Goal: Information Seeking & Learning: Learn about a topic

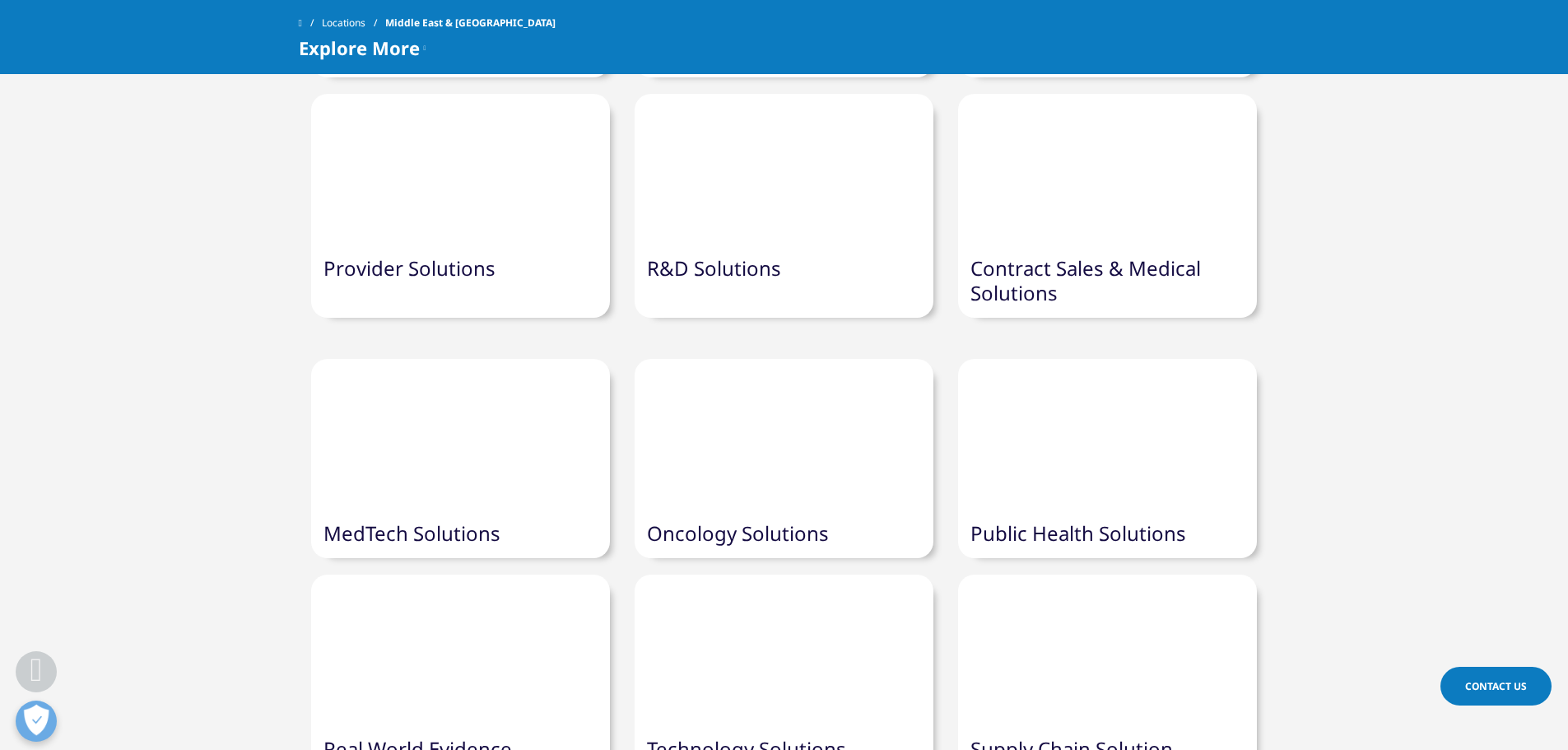
scroll to position [1565, 0]
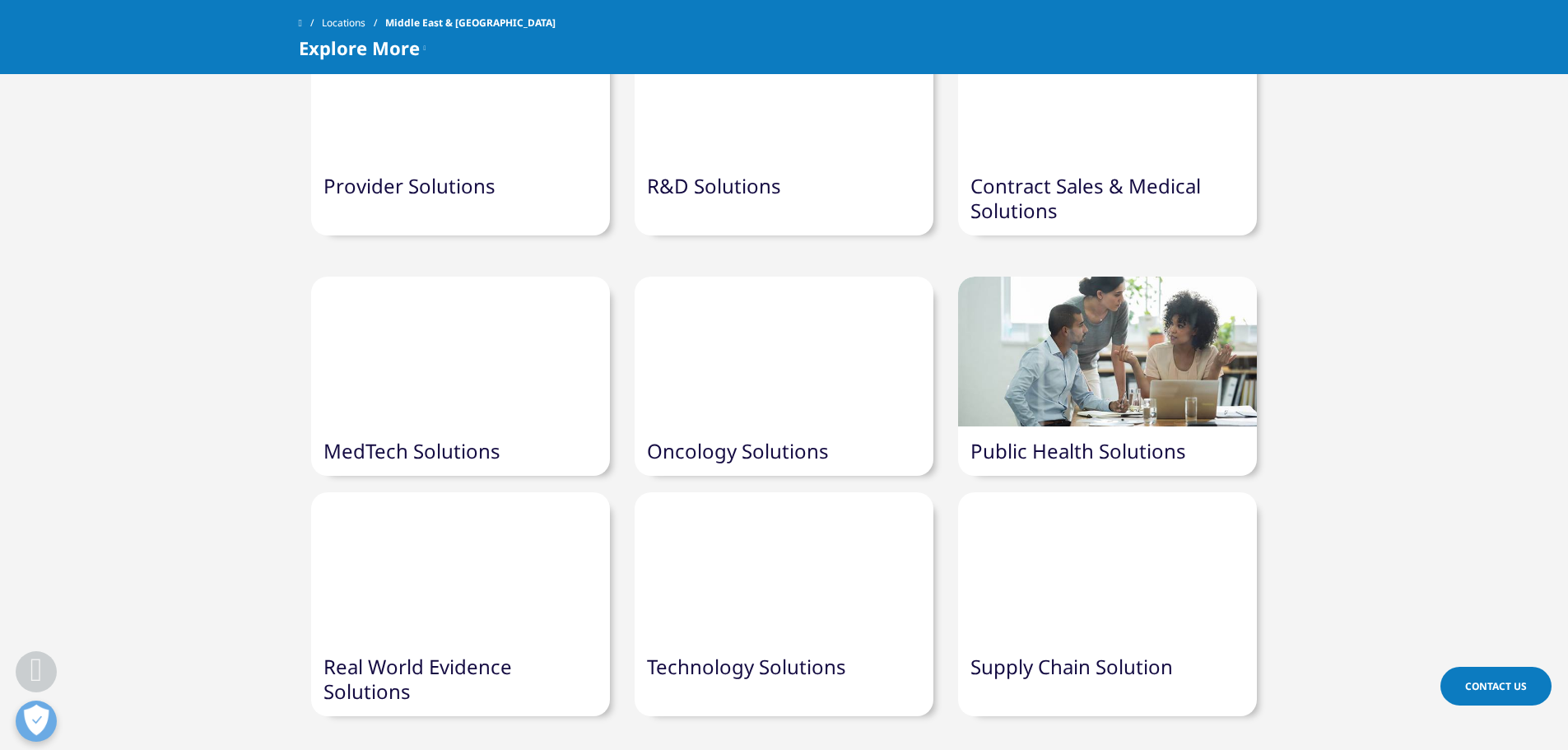
click at [1101, 291] on div at bounding box center [1107, 351] width 299 height 150
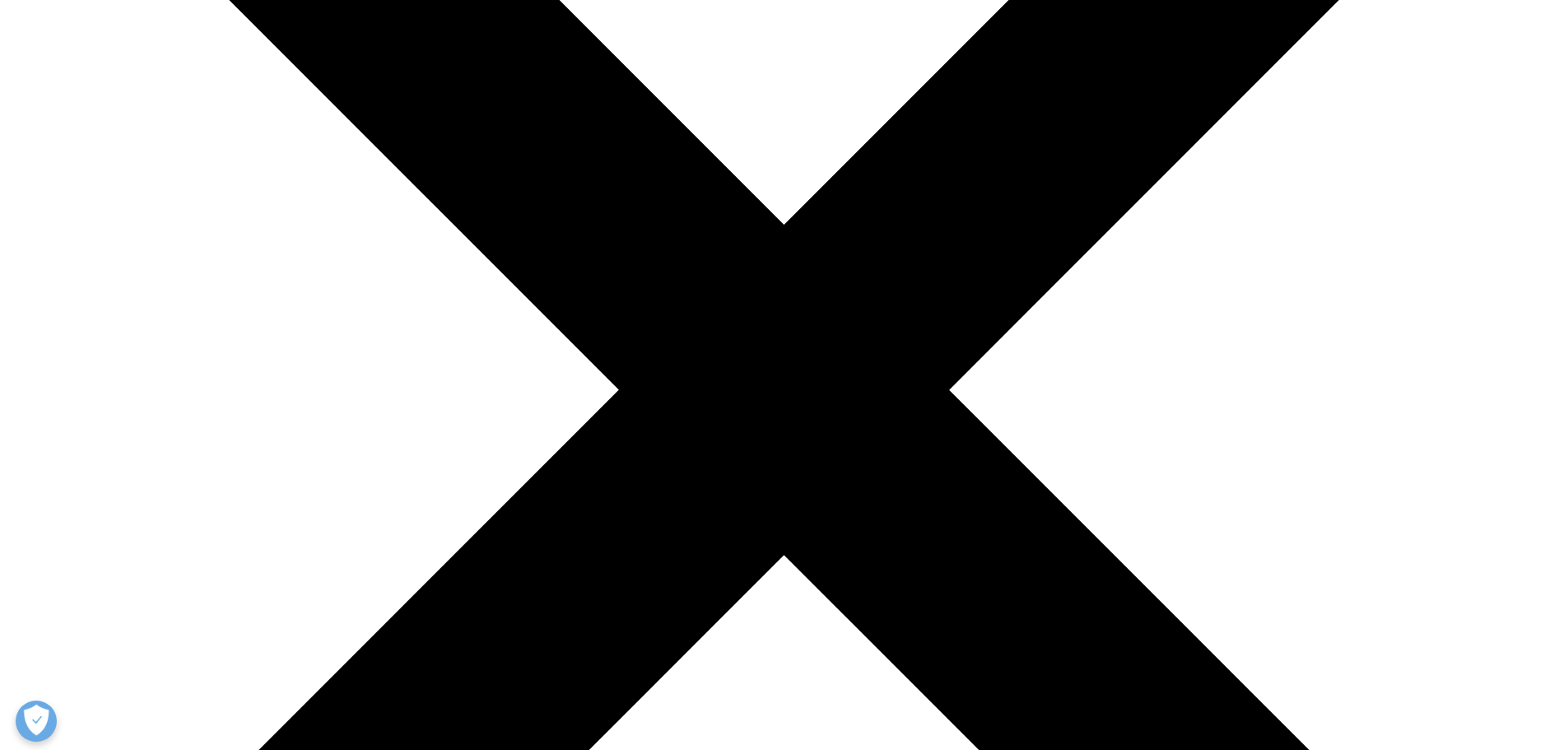
scroll to position [906, 0]
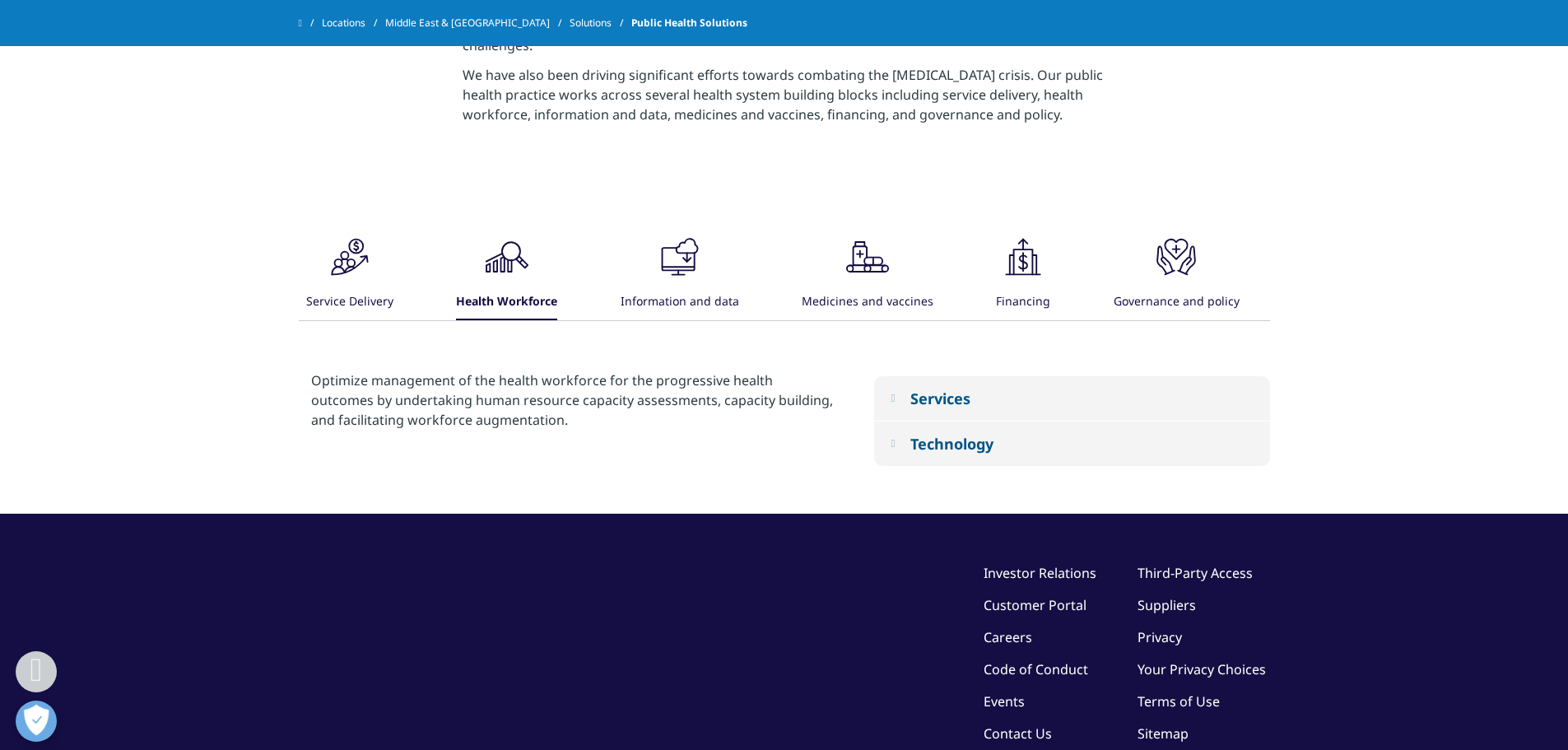
click at [375, 281] on icon ".cls-1{fill:#231f20;}" at bounding box center [350, 257] width 50 height 50
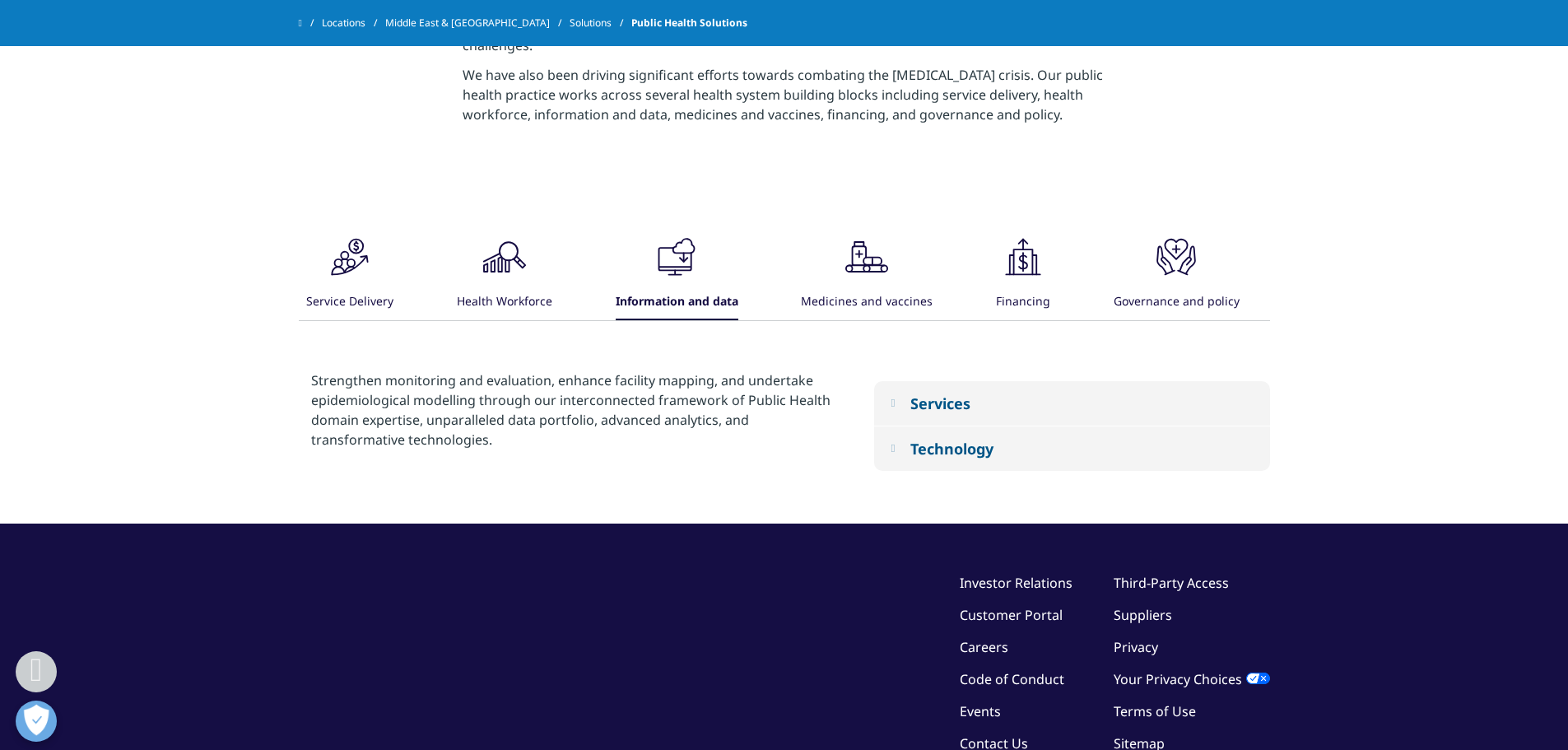
click at [364, 255] on icon at bounding box center [357, 246] width 15 height 15
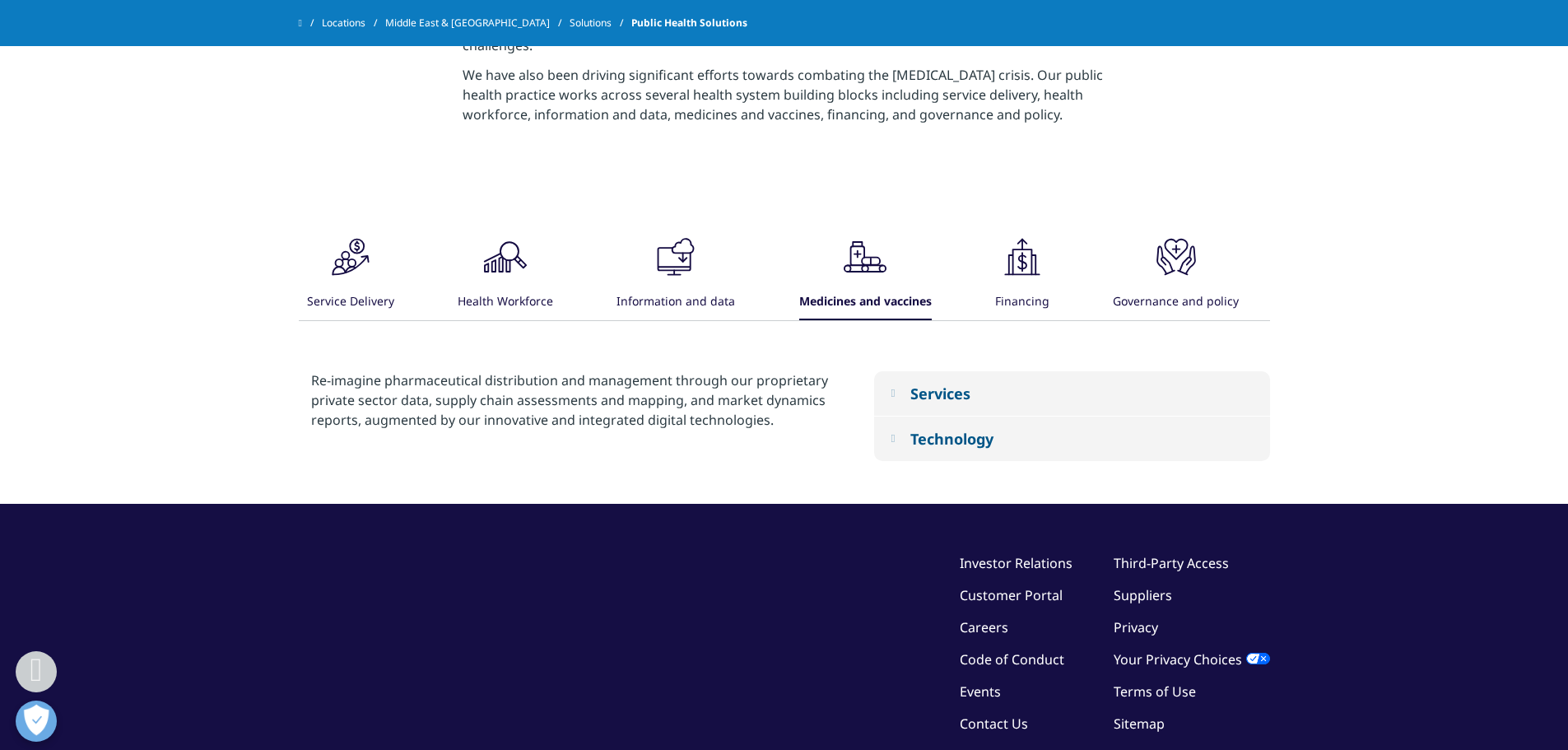
click at [376, 281] on icon ".cls-1{fill:#231f20;}" at bounding box center [351, 257] width 50 height 50
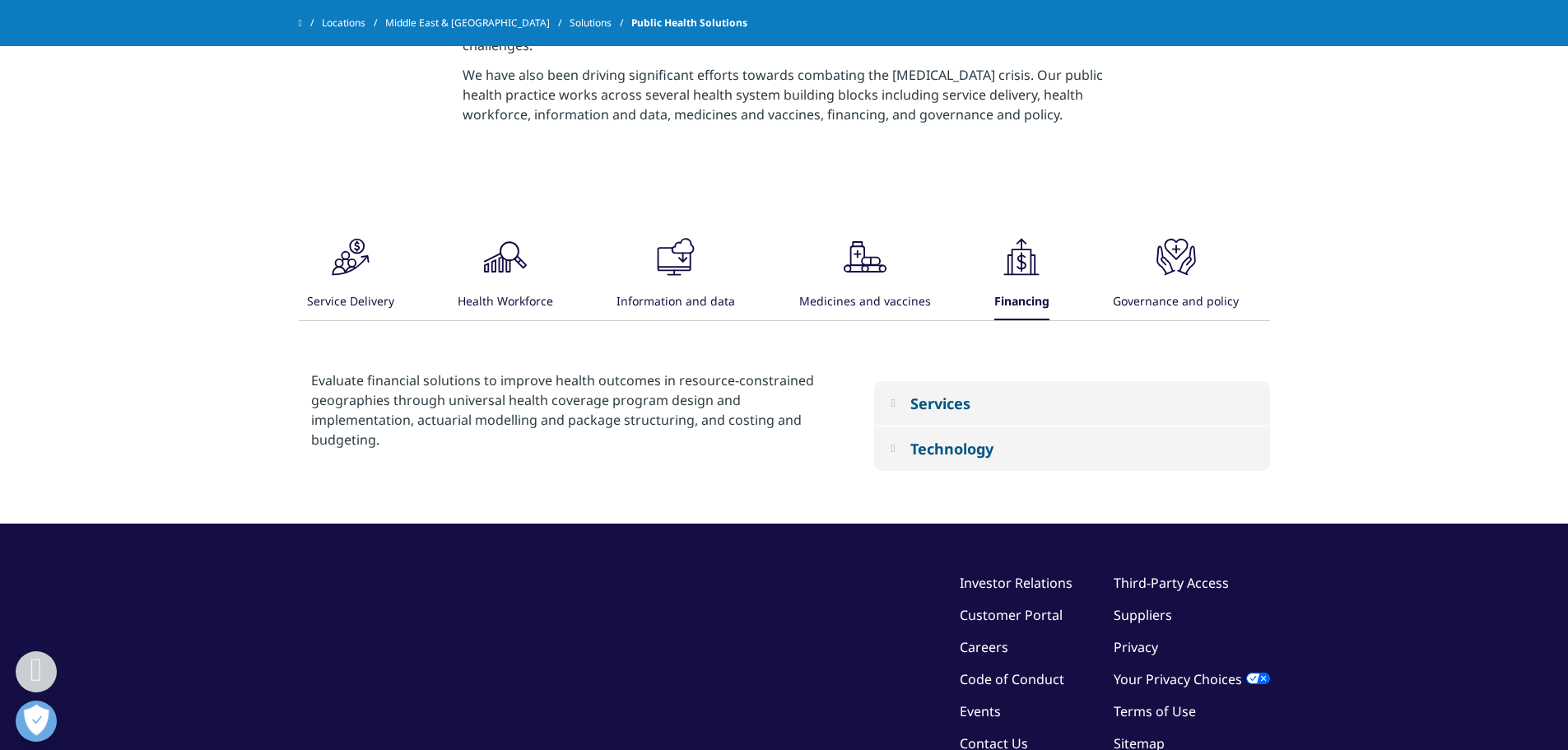
click at [376, 281] on icon ".cls-1{fill:#231f20;}" at bounding box center [351, 257] width 50 height 50
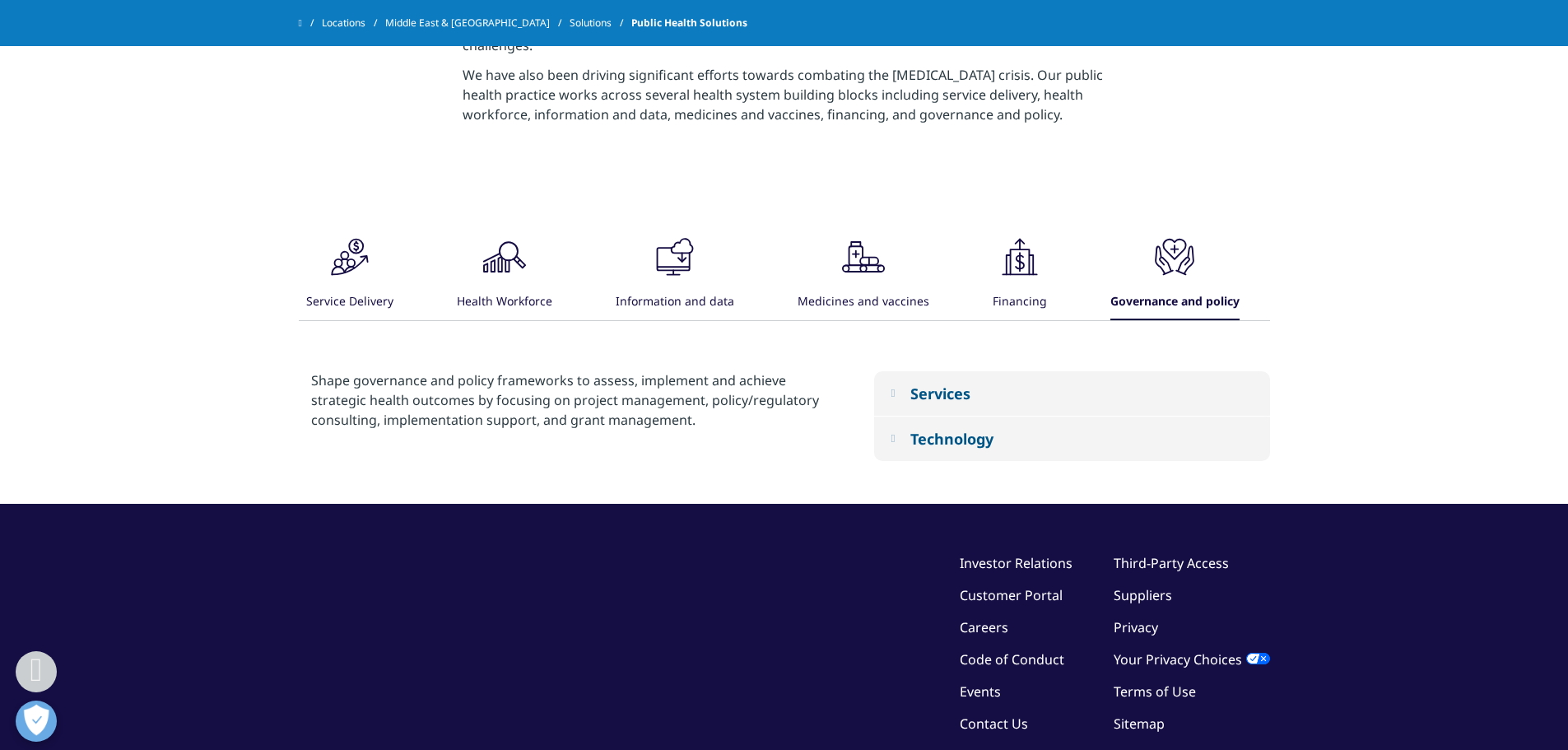
click at [375, 281] on icon ".cls-1{fill:#231f20;}" at bounding box center [350, 257] width 50 height 50
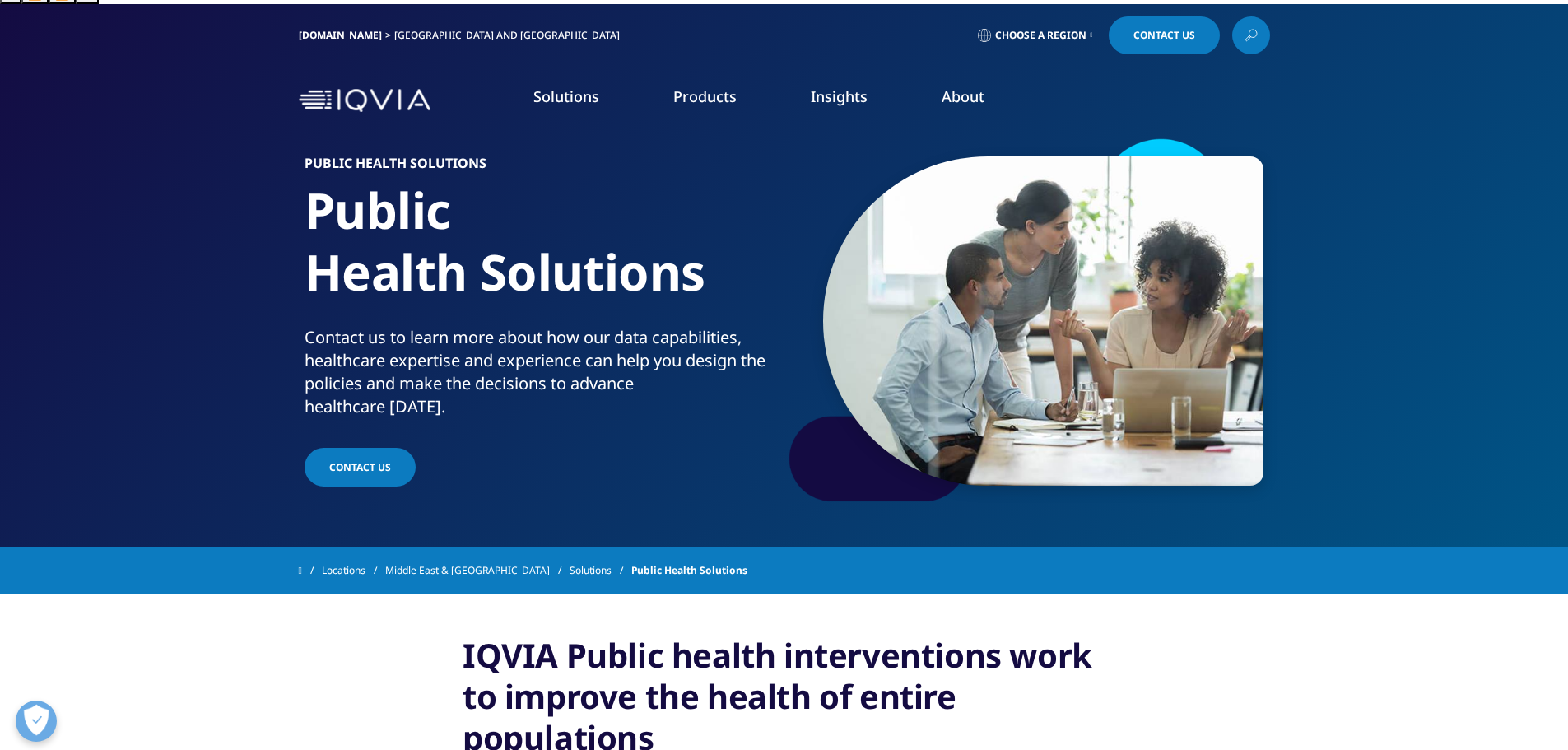
scroll to position [0, 0]
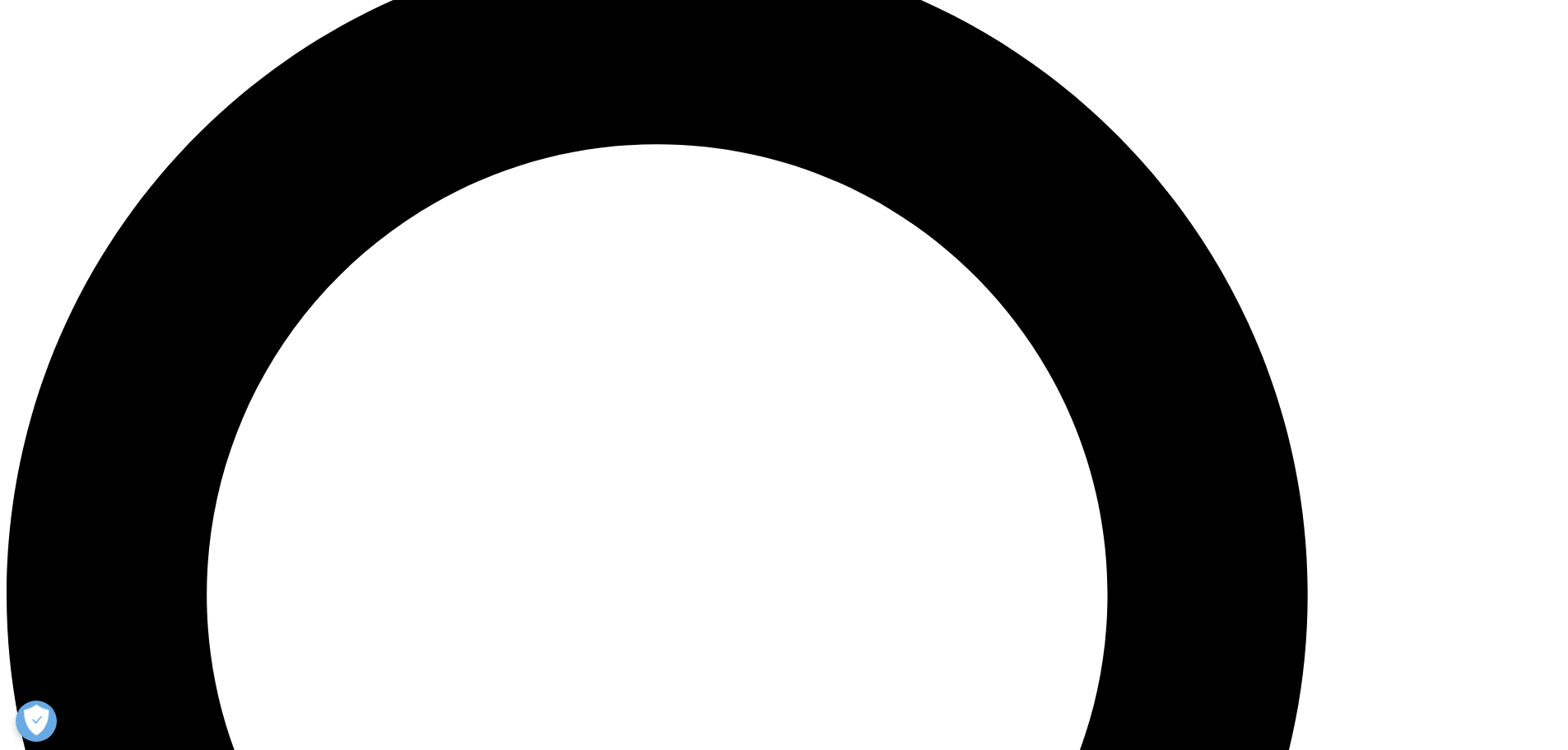
scroll to position [1638, 0]
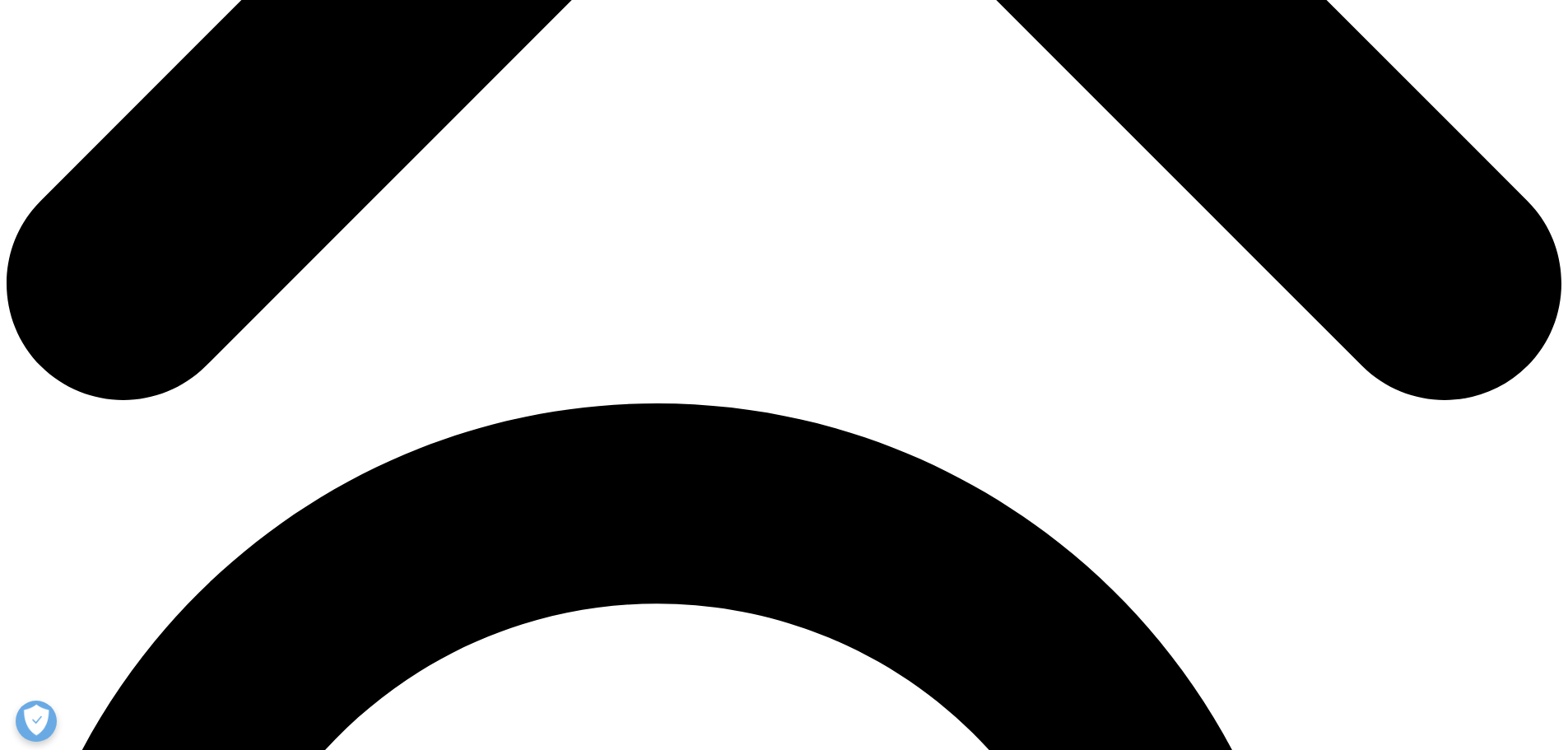
scroll to position [1236, 0]
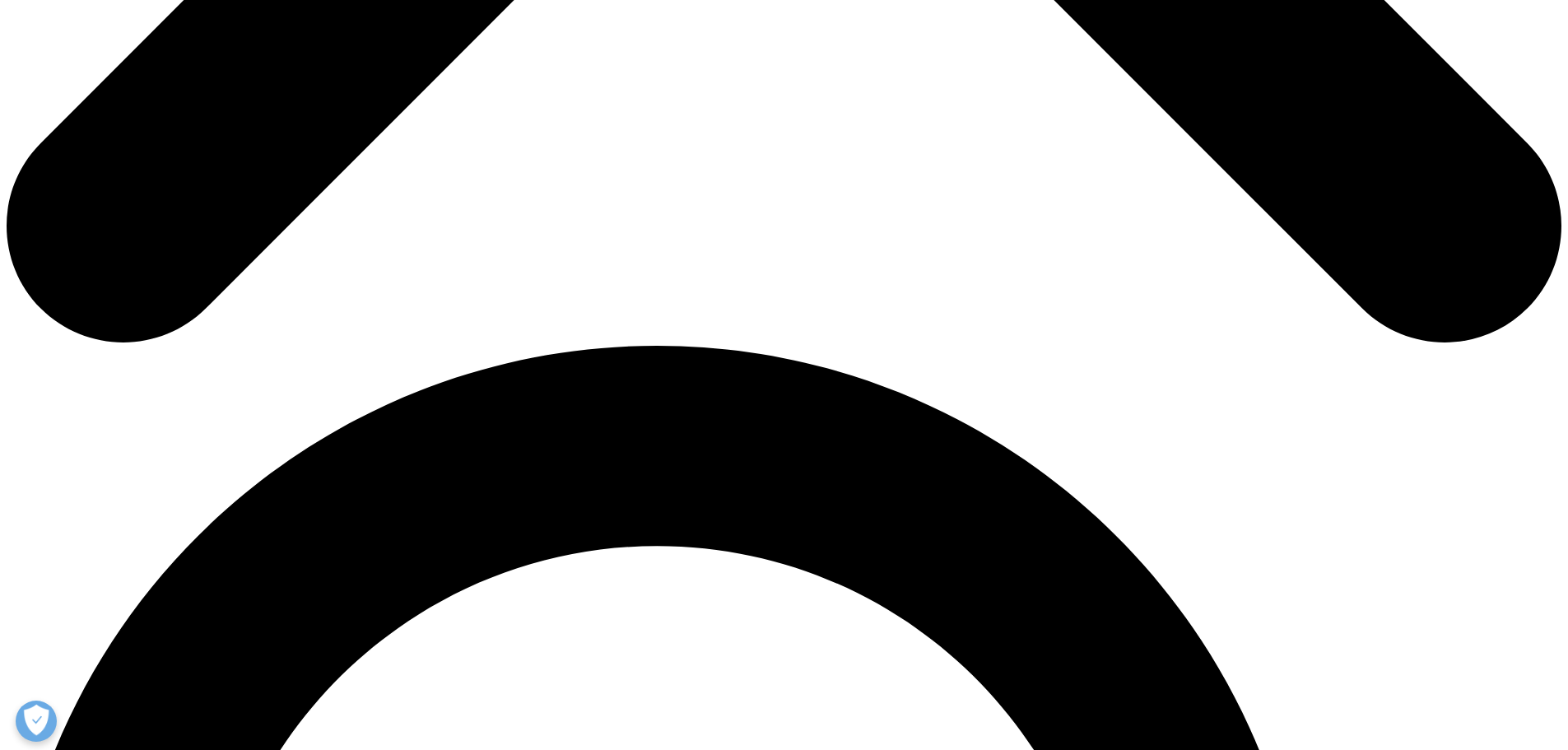
scroll to position [1222, 0]
